Goal: Information Seeking & Learning: Check status

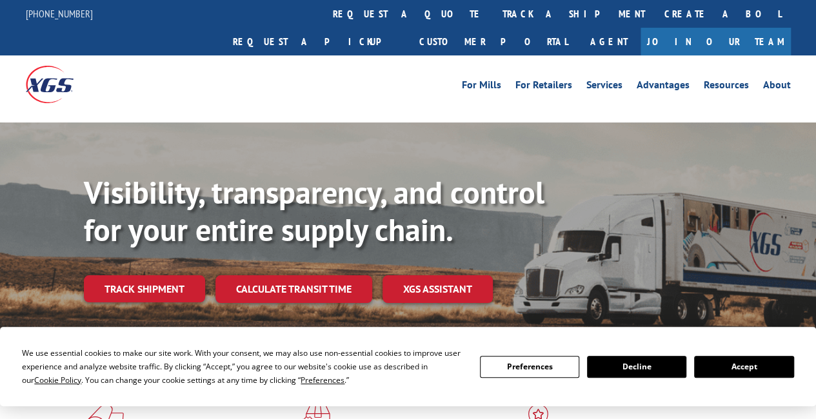
scroll to position [192, 0]
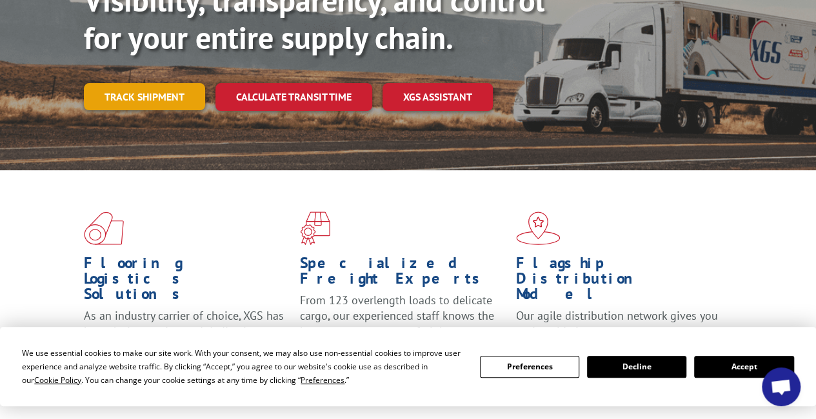
click at [181, 83] on link "Track shipment" at bounding box center [144, 96] width 121 height 27
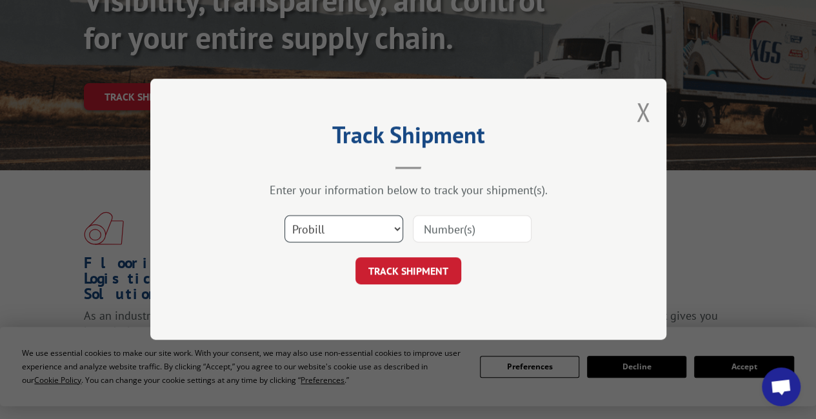
click at [343, 229] on select "Select category... Probill BOL PO" at bounding box center [343, 229] width 119 height 27
select select "bol"
click at [284, 216] on select "Select category... Probill BOL PO" at bounding box center [343, 229] width 119 height 27
click at [442, 232] on input at bounding box center [472, 229] width 119 height 27
paste input "FPX00327557"
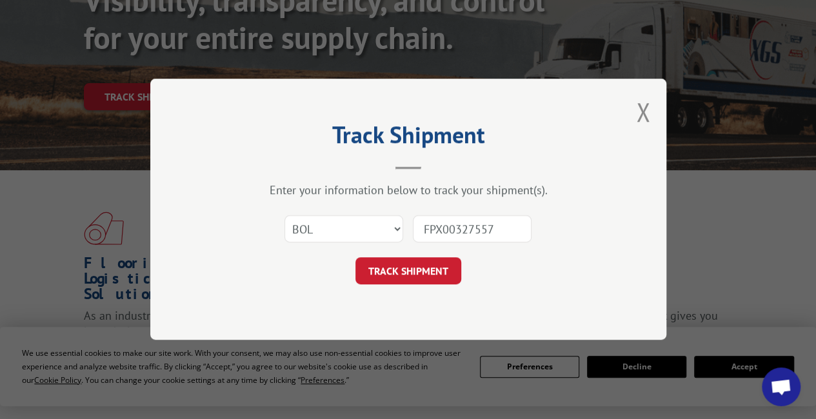
type input "FPX00327557"
click at [415, 256] on form "Select category... Probill BOL PO FPX00327557 TRACK SHIPMENT" at bounding box center [408, 246] width 387 height 77
click at [409, 264] on button "TRACK SHIPMENT" at bounding box center [408, 271] width 106 height 27
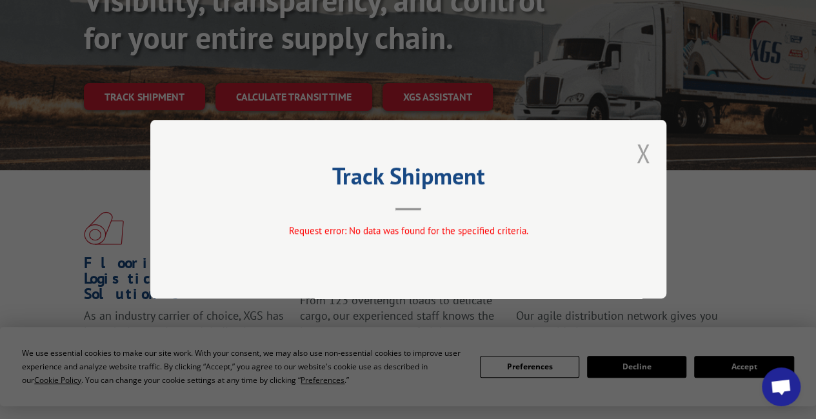
click at [642, 152] on button "Close modal" at bounding box center [643, 153] width 14 height 34
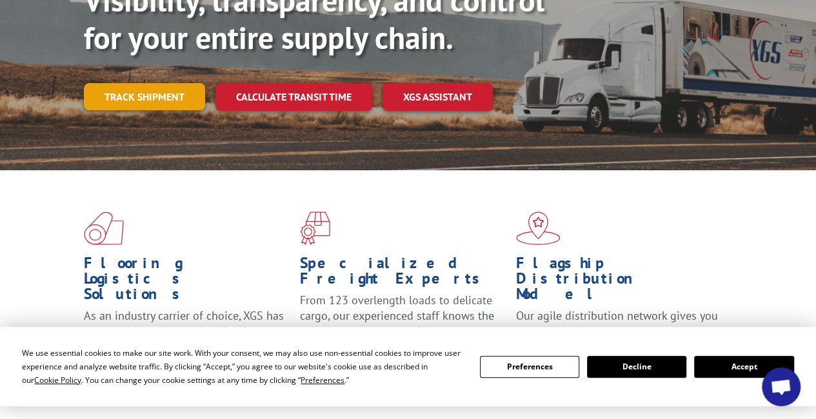
click at [159, 83] on link "Track shipment" at bounding box center [144, 96] width 121 height 27
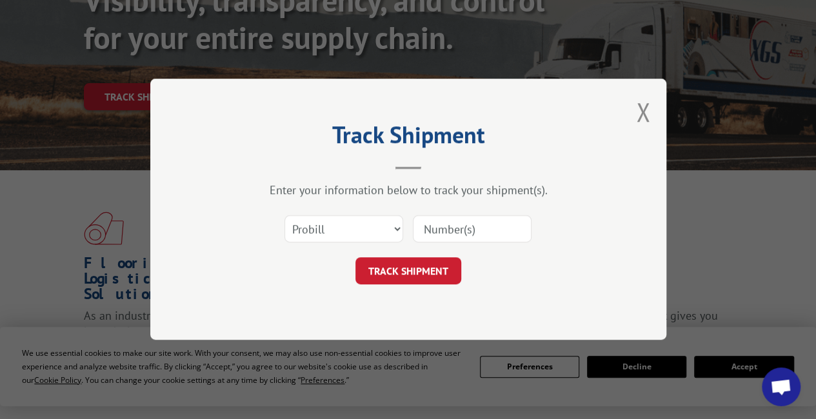
click at [479, 232] on input at bounding box center [472, 229] width 119 height 27
type input "00327557"
click at [411, 266] on button "TRACK SHIPMENT" at bounding box center [408, 271] width 106 height 27
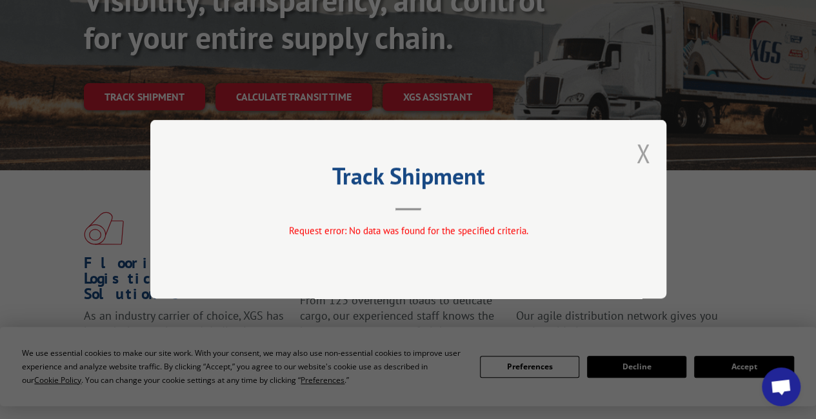
click at [640, 157] on button "Close modal" at bounding box center [643, 153] width 14 height 34
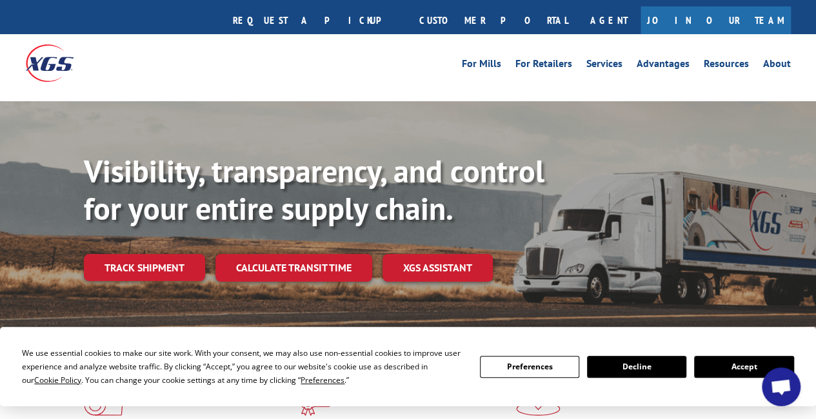
scroll to position [0, 0]
